Goal: Find specific page/section

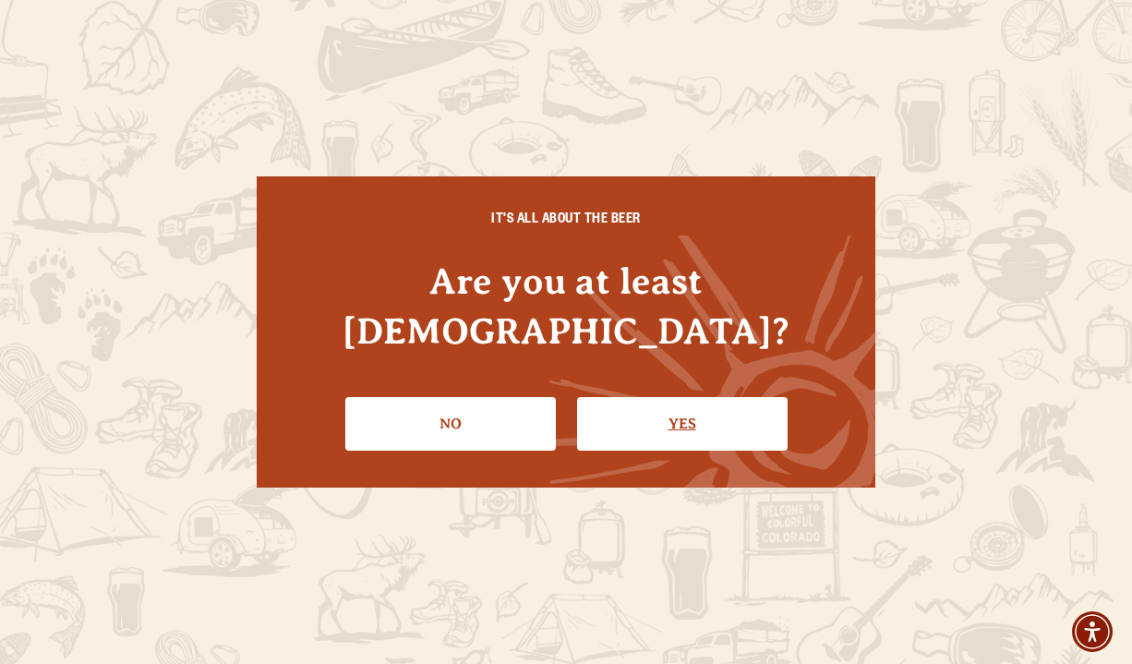
click at [750, 400] on link "Yes" at bounding box center [682, 424] width 210 height 54
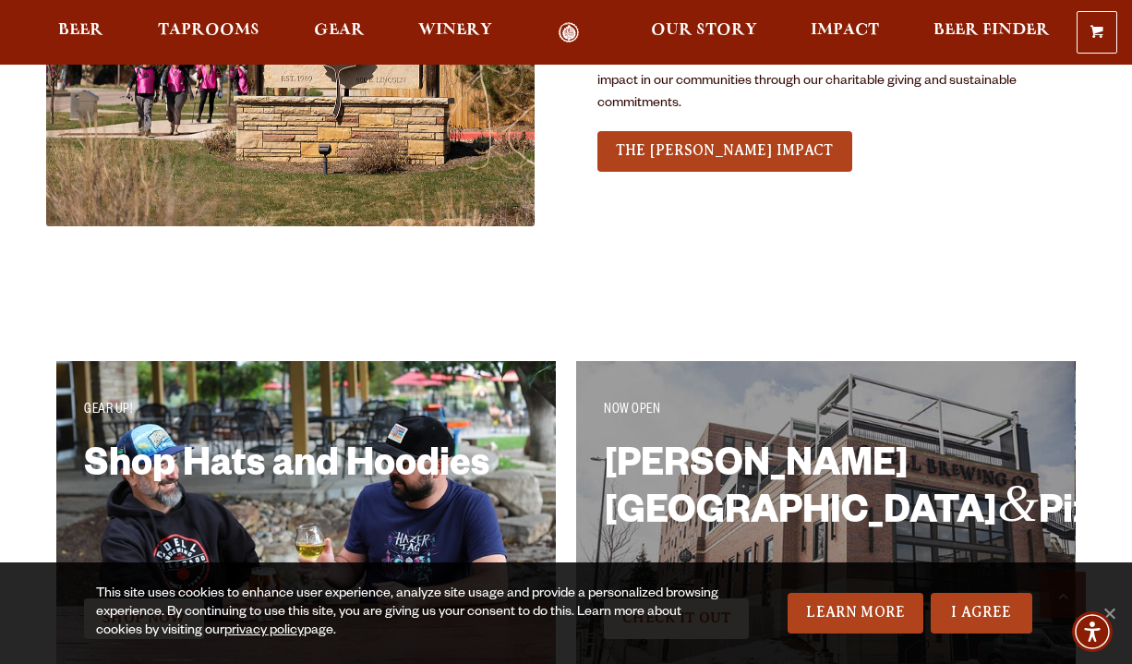
scroll to position [2682, 0]
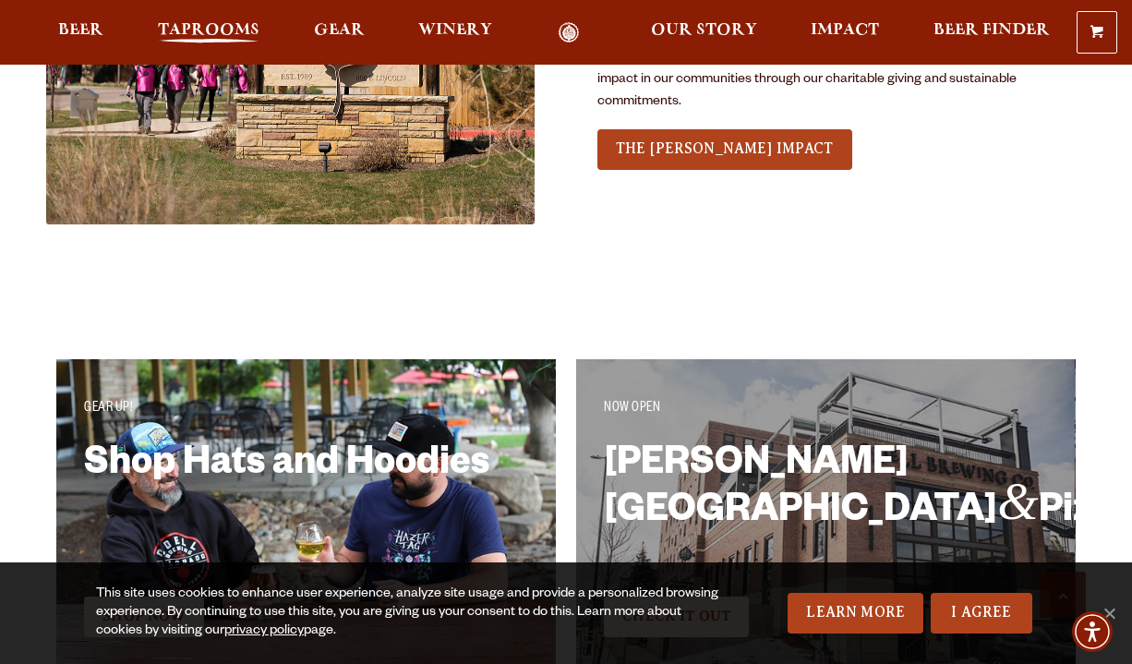
click at [182, 30] on span "Taprooms" at bounding box center [209, 30] width 102 height 15
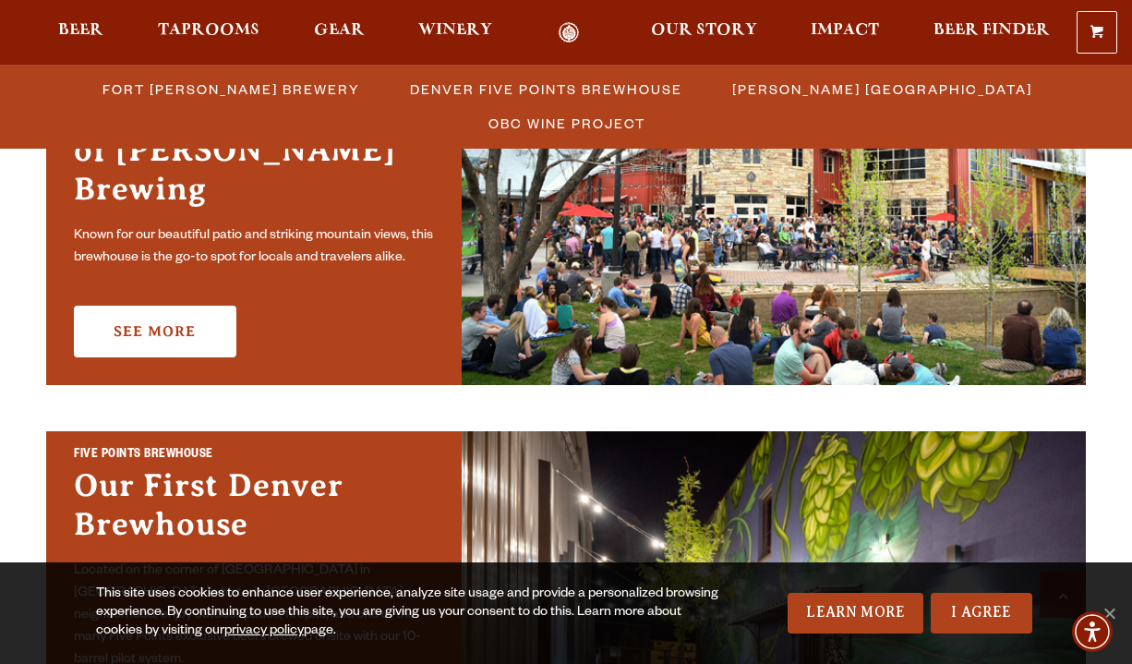
scroll to position [661, 0]
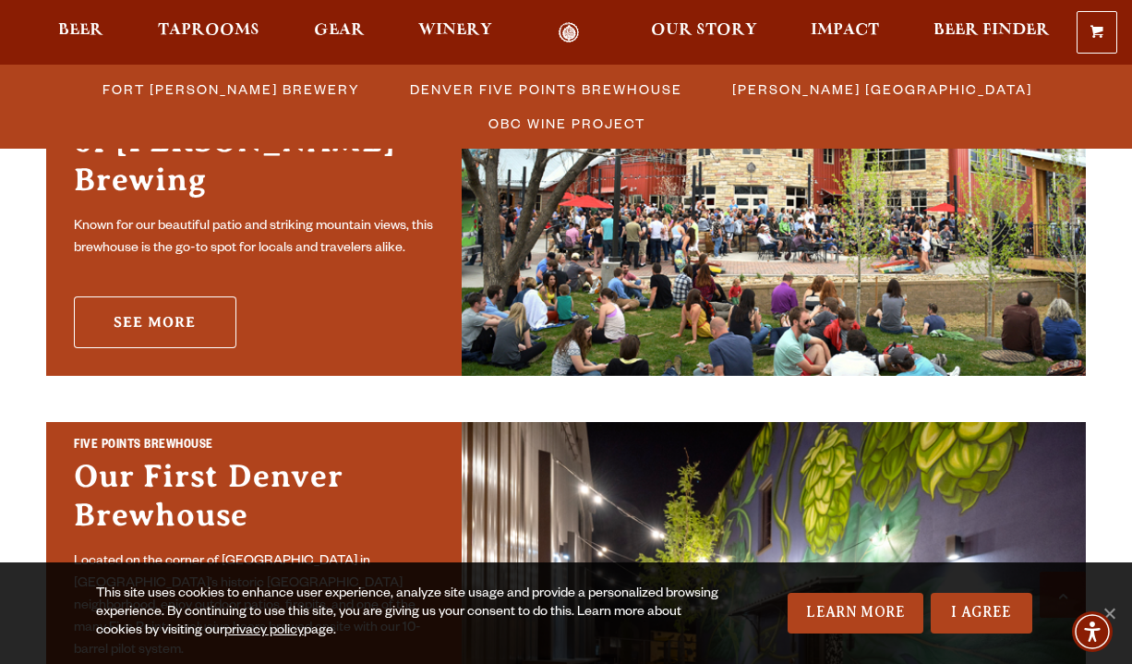
click at [150, 304] on link "See More" at bounding box center [155, 322] width 162 height 52
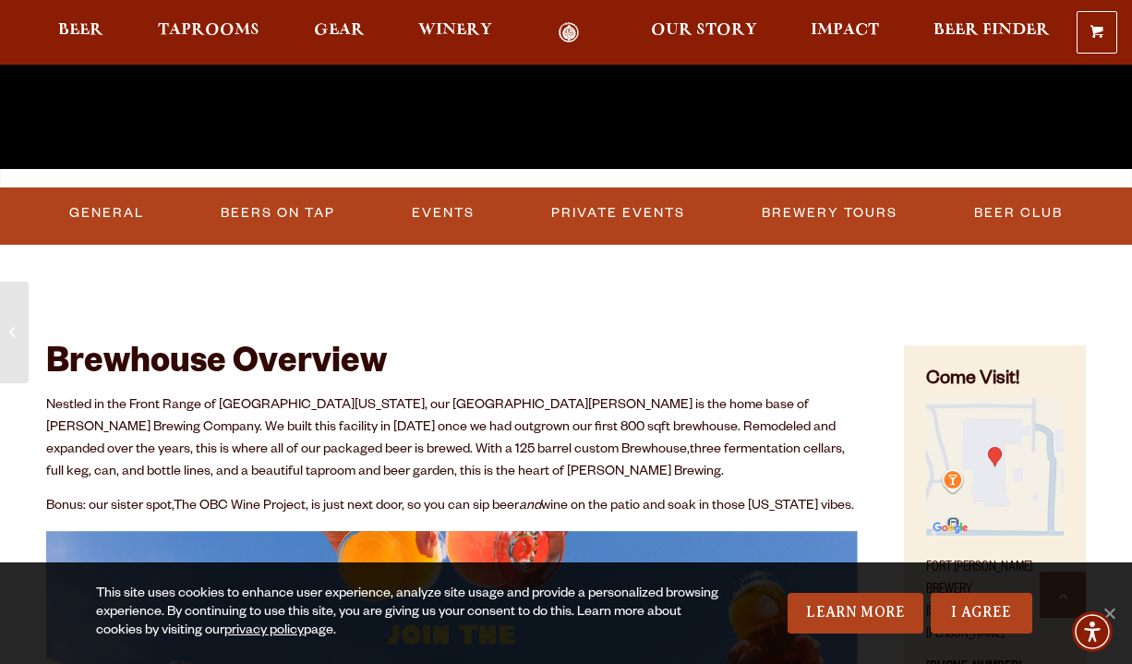
scroll to position [471, 0]
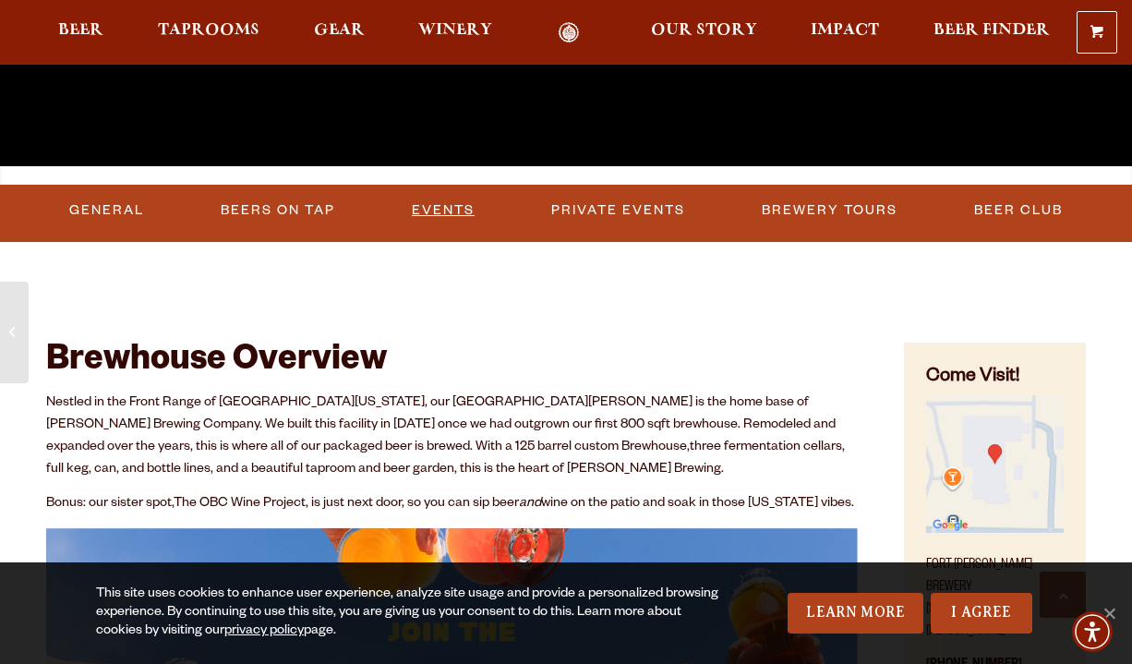
click at [450, 211] on link "Events" at bounding box center [443, 210] width 78 height 42
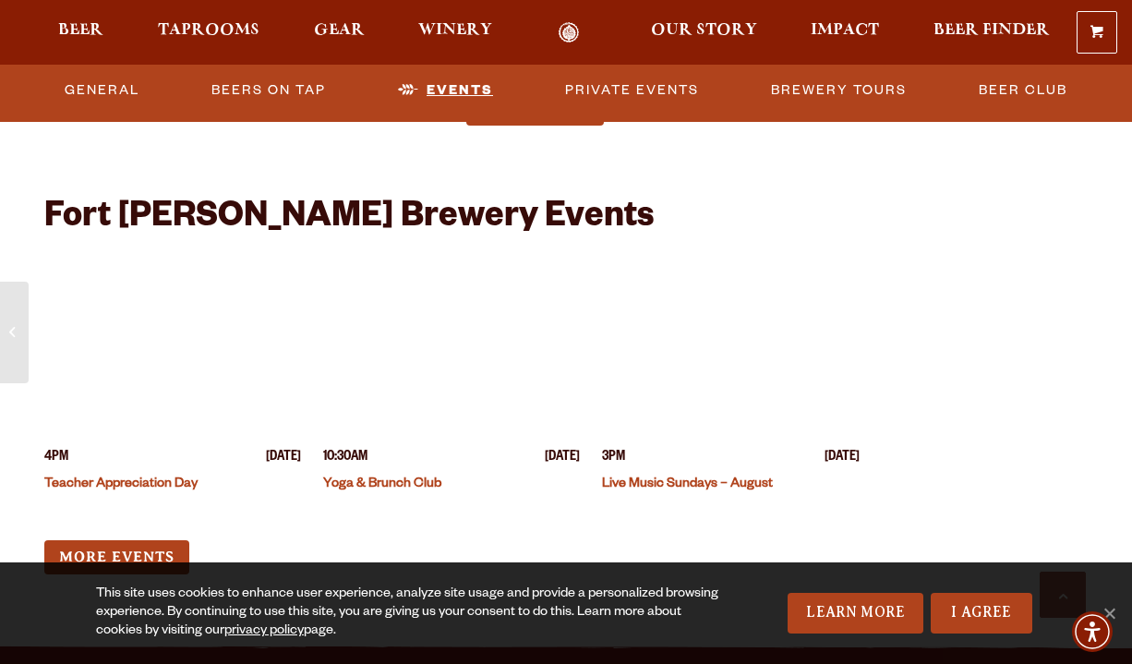
scroll to position [4401, 0]
